Goal: Task Accomplishment & Management: Use online tool/utility

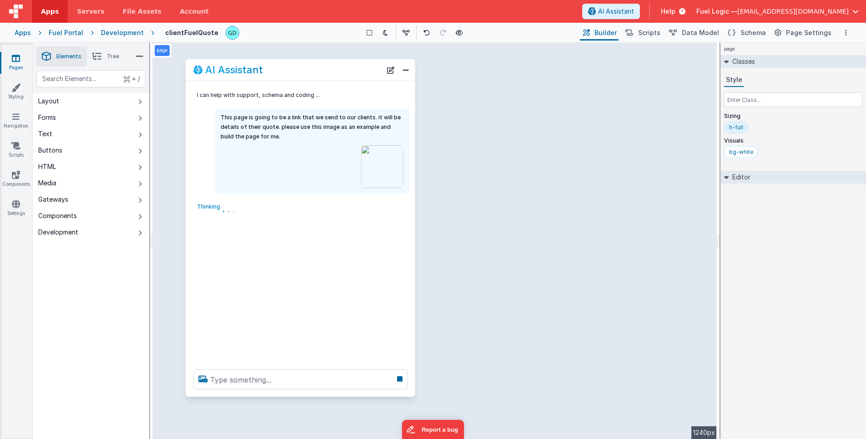
drag, startPoint x: 204, startPoint y: 100, endPoint x: 339, endPoint y: 66, distance: 138.9
click at [339, 66] on div "AI Assistant" at bounding box center [287, 69] width 188 height 11
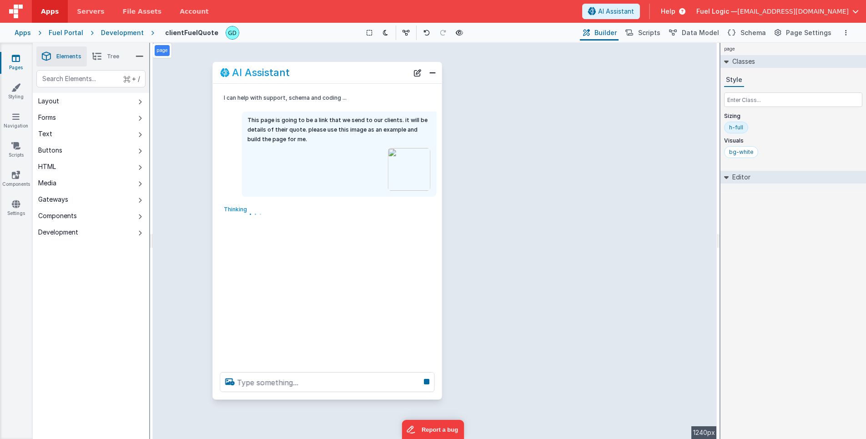
drag, startPoint x: 300, startPoint y: 68, endPoint x: 329, endPoint y: 72, distance: 29.0
click at [329, 72] on div "AI Assistant" at bounding box center [314, 72] width 188 height 11
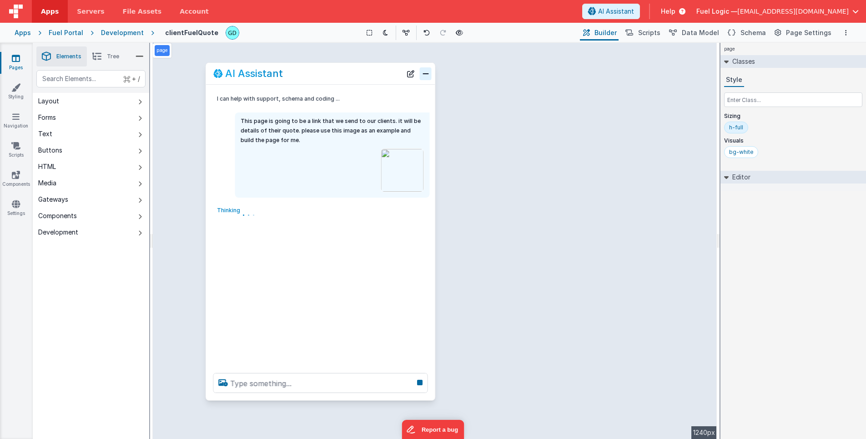
click at [427, 76] on button "Close" at bounding box center [426, 73] width 12 height 13
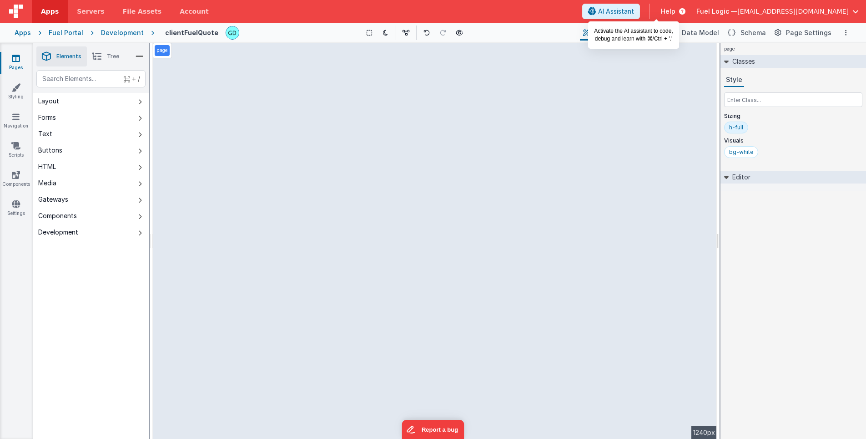
click at [634, 11] on span "AI Assistant" at bounding box center [616, 11] width 36 height 9
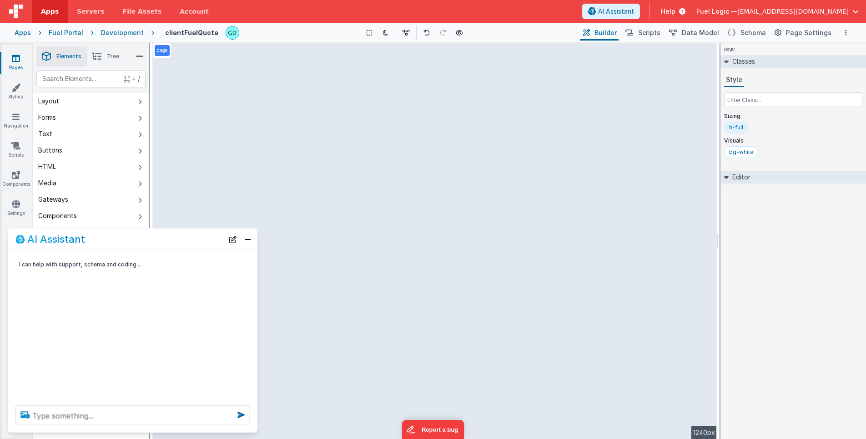
click at [29, 414] on icon at bounding box center [25, 414] width 16 height 15
click at [0, 0] on input "file" at bounding box center [0, 0] width 0 height 0
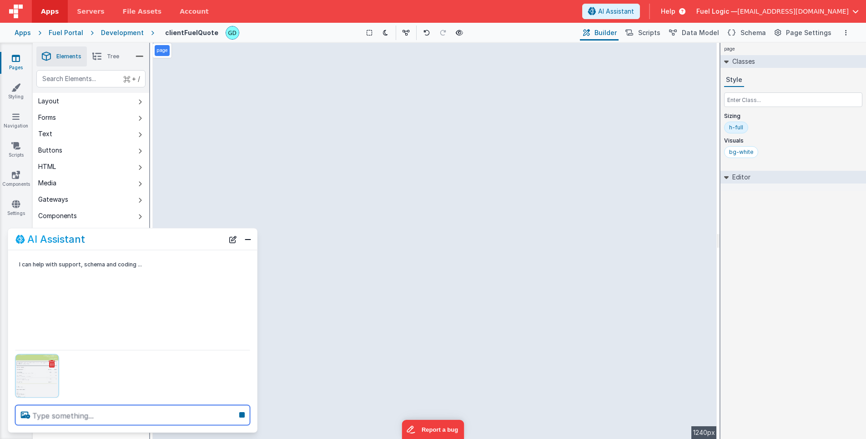
click at [181, 415] on textarea at bounding box center [132, 415] width 235 height 20
click at [181, 415] on textarea at bounding box center [132, 409] width 235 height 31
type textarea "build this page for clients to view their quote"
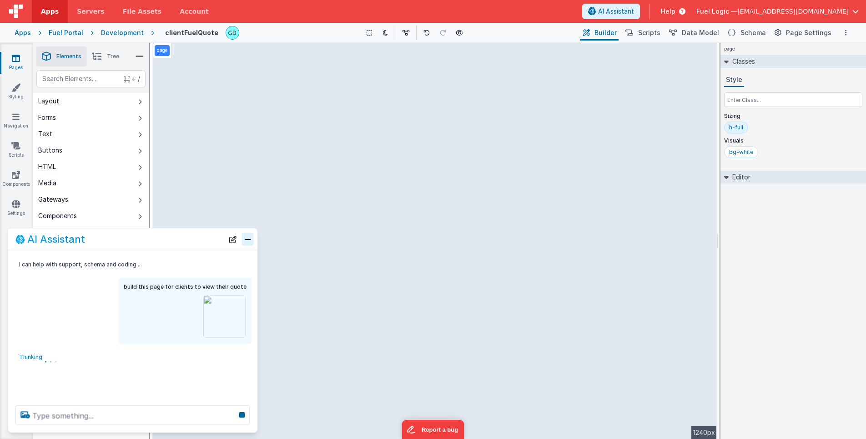
click at [248, 241] on button "Close" at bounding box center [248, 239] width 12 height 13
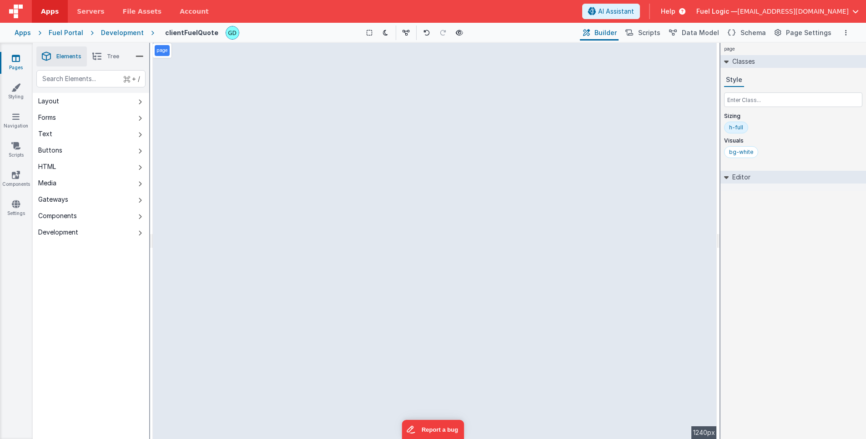
click at [124, 33] on div "Development" at bounding box center [122, 32] width 43 height 9
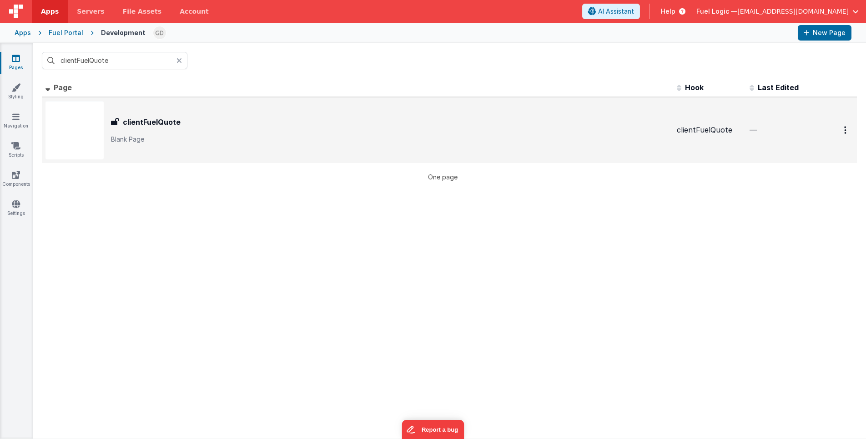
click at [340, 145] on div "clientFuelQuote clientFuelQuote Blank Page" at bounding box center [358, 130] width 624 height 58
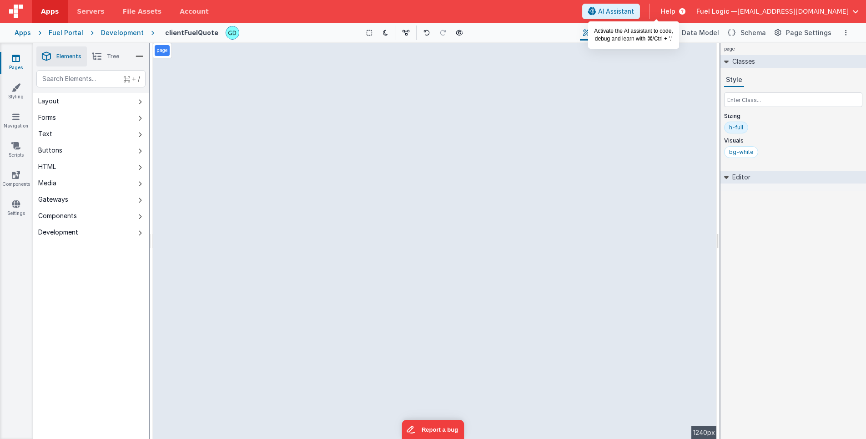
click at [634, 13] on span "AI Assistant" at bounding box center [616, 11] width 36 height 9
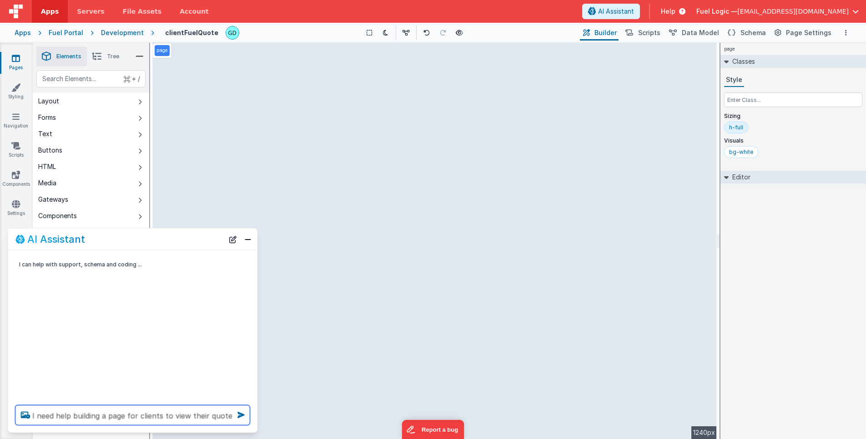
type textarea "I need help building a page for clients to view their quote"
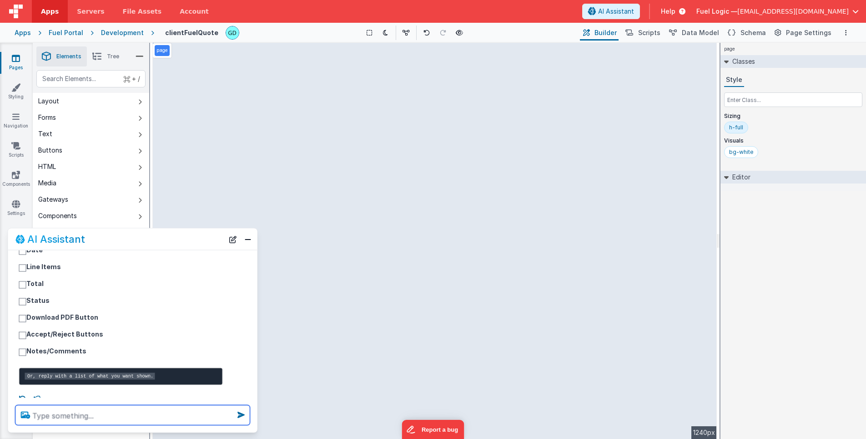
scroll to position [158, 0]
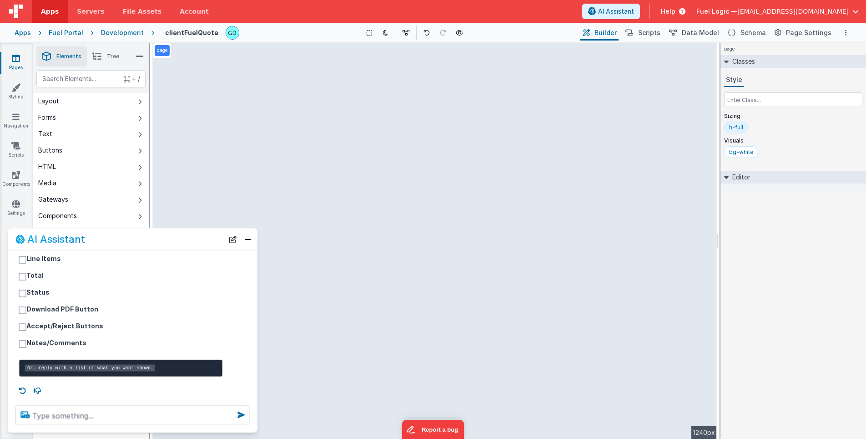
click at [23, 415] on icon at bounding box center [25, 414] width 16 height 15
click at [0, 0] on input "file" at bounding box center [0, 0] width 0 height 0
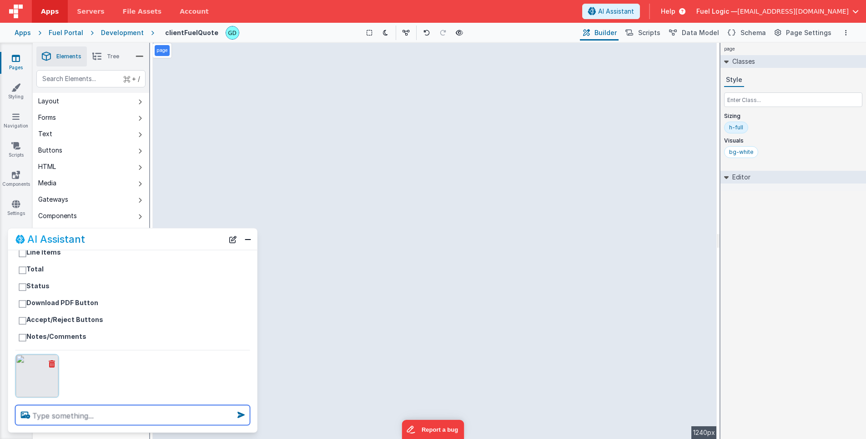
click at [138, 417] on textarea at bounding box center [132, 415] width 235 height 20
type textarea "this help?"
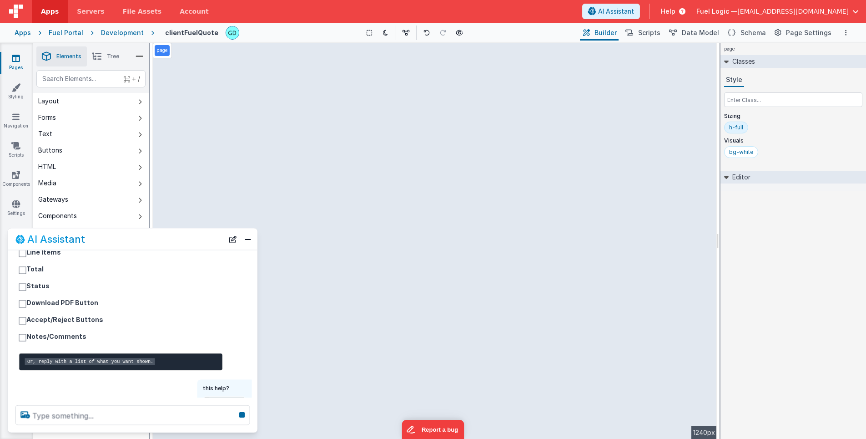
scroll to position [240, 0]
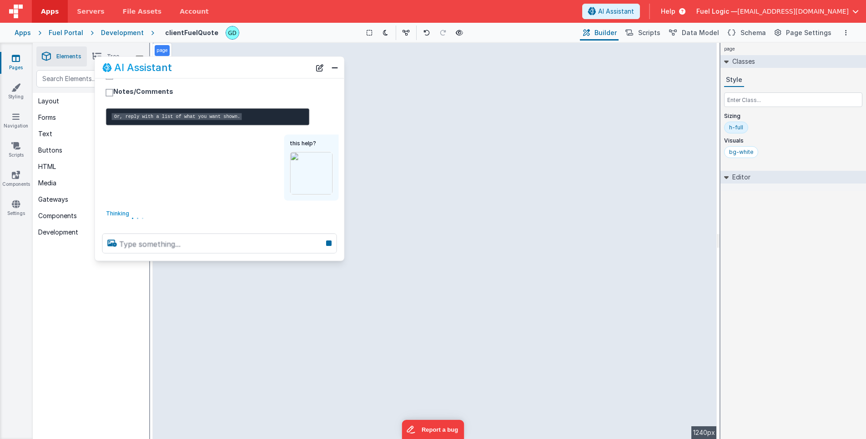
drag, startPoint x: 131, startPoint y: 231, endPoint x: 218, endPoint y: 59, distance: 192.3
click at [218, 59] on div "AI Assistant" at bounding box center [219, 67] width 249 height 21
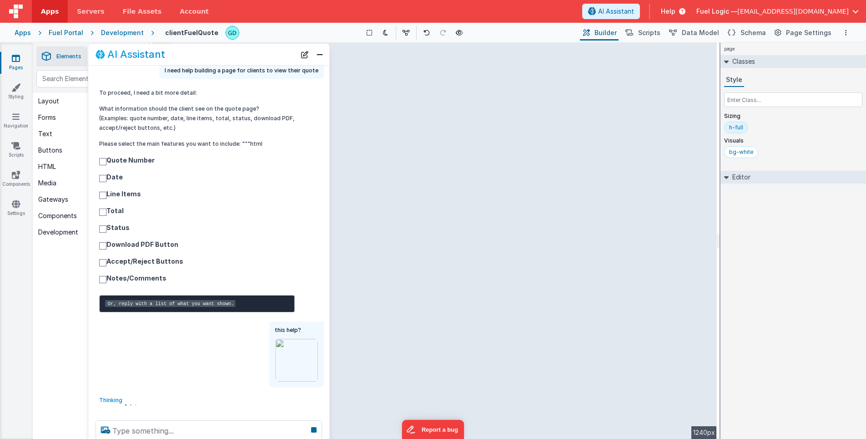
scroll to position [40, 0]
drag, startPoint x: 336, startPoint y: 246, endPoint x: 328, endPoint y: 445, distance: 199.9
click at [328, 438] on html "Apps Servers File Assets Account Some FUTURE Slot AI Assistant Help Fuel Logic …" at bounding box center [433, 219] width 866 height 439
